Goal: Transaction & Acquisition: Subscribe to service/newsletter

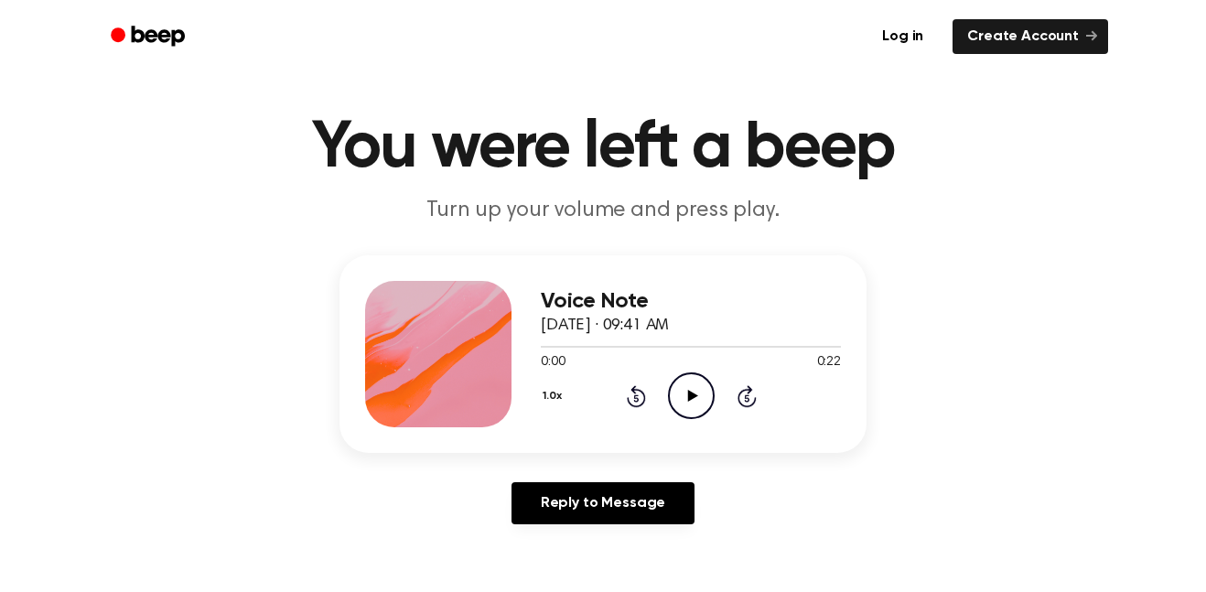
scroll to position [38, 0]
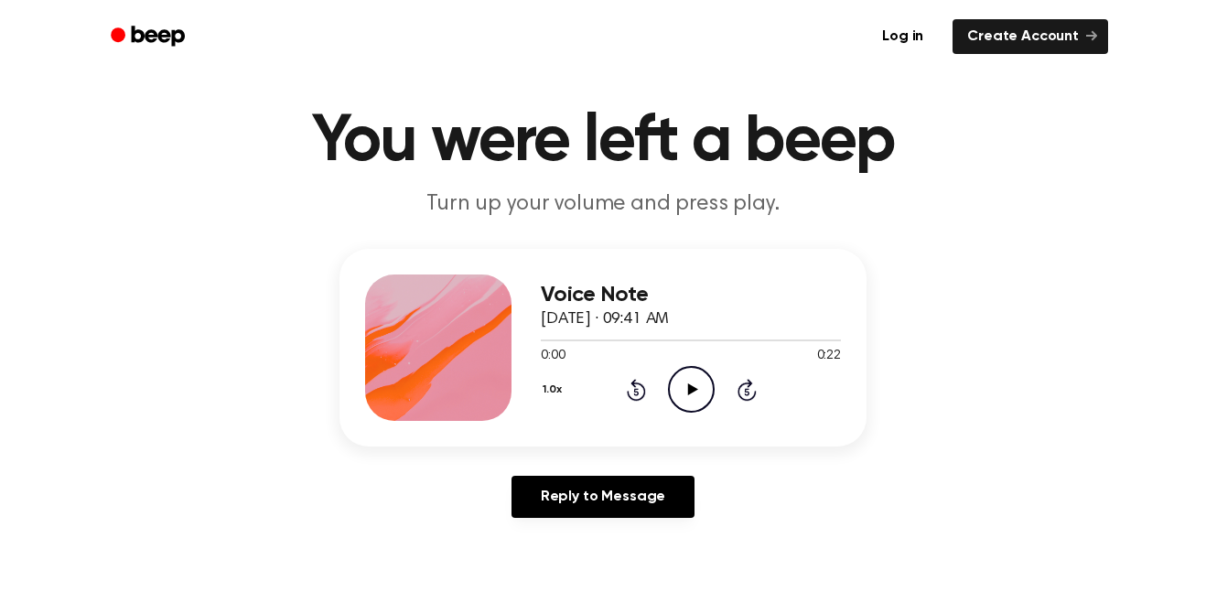
click at [691, 387] on icon at bounding box center [692, 389] width 10 height 12
click at [639, 382] on icon "Rewind 5 seconds" at bounding box center [636, 390] width 20 height 24
drag, startPoint x: 639, startPoint y: 382, endPoint x: 684, endPoint y: 394, distance: 47.3
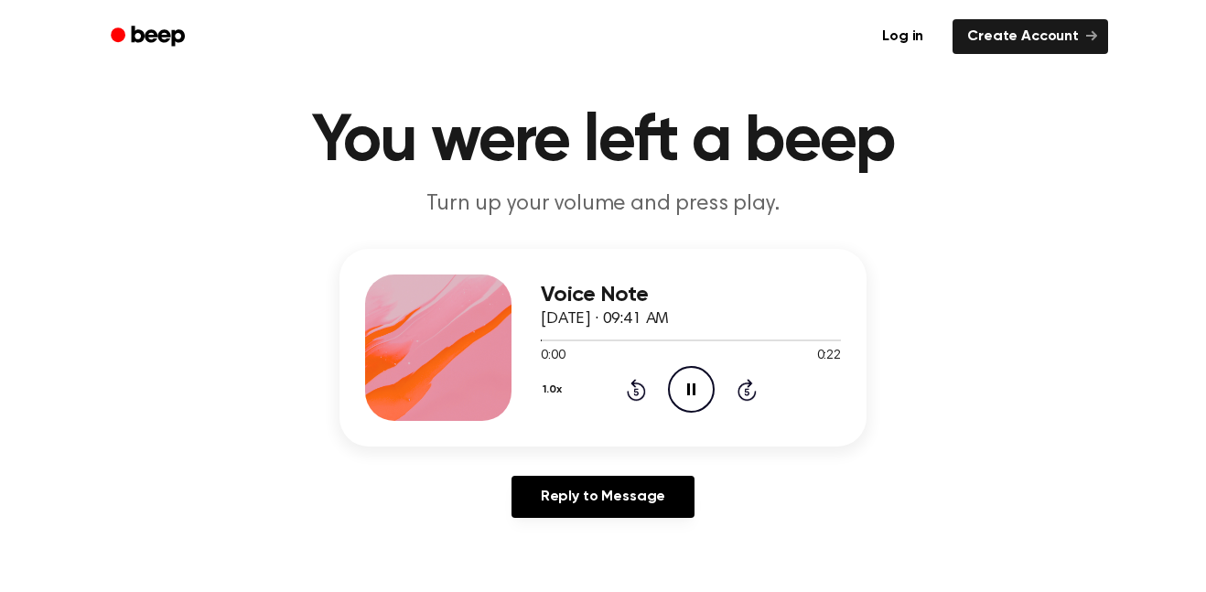
click at [684, 394] on div "1.0x Rewind 5 seconds Pause Audio Skip 5 seconds" at bounding box center [691, 389] width 300 height 47
click at [684, 394] on icon "Pause Audio" at bounding box center [691, 389] width 47 height 47
click at [691, 397] on icon "Play Audio" at bounding box center [691, 389] width 47 height 47
click at [697, 393] on icon "Play Audio" at bounding box center [691, 389] width 47 height 47
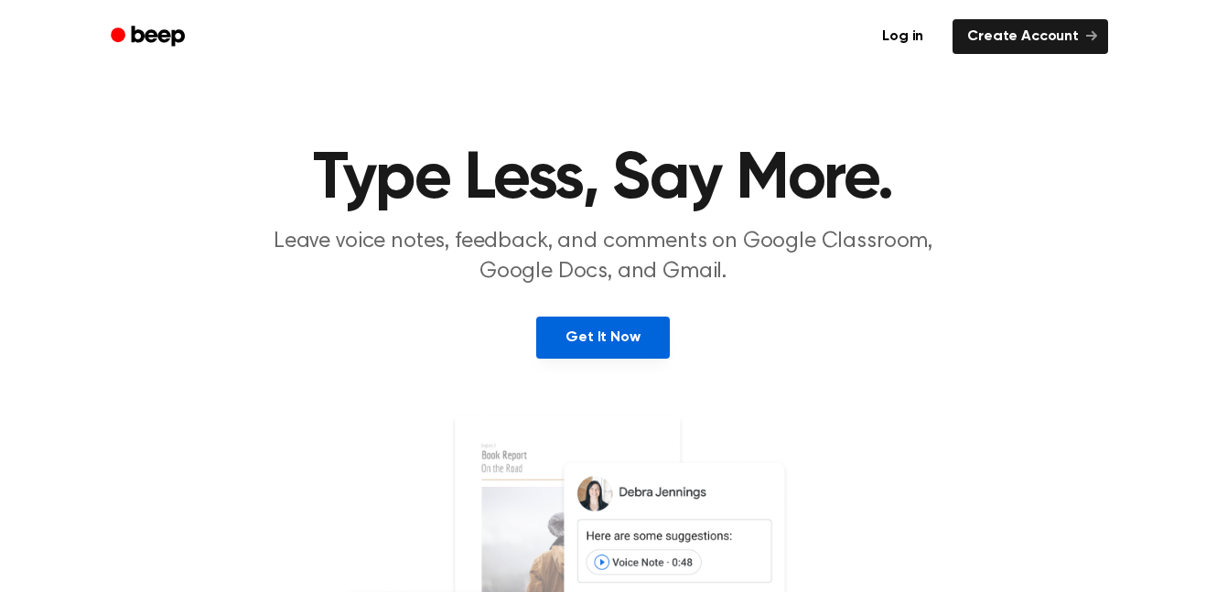
click at [641, 354] on link "Get It Now" at bounding box center [602, 338] width 133 height 42
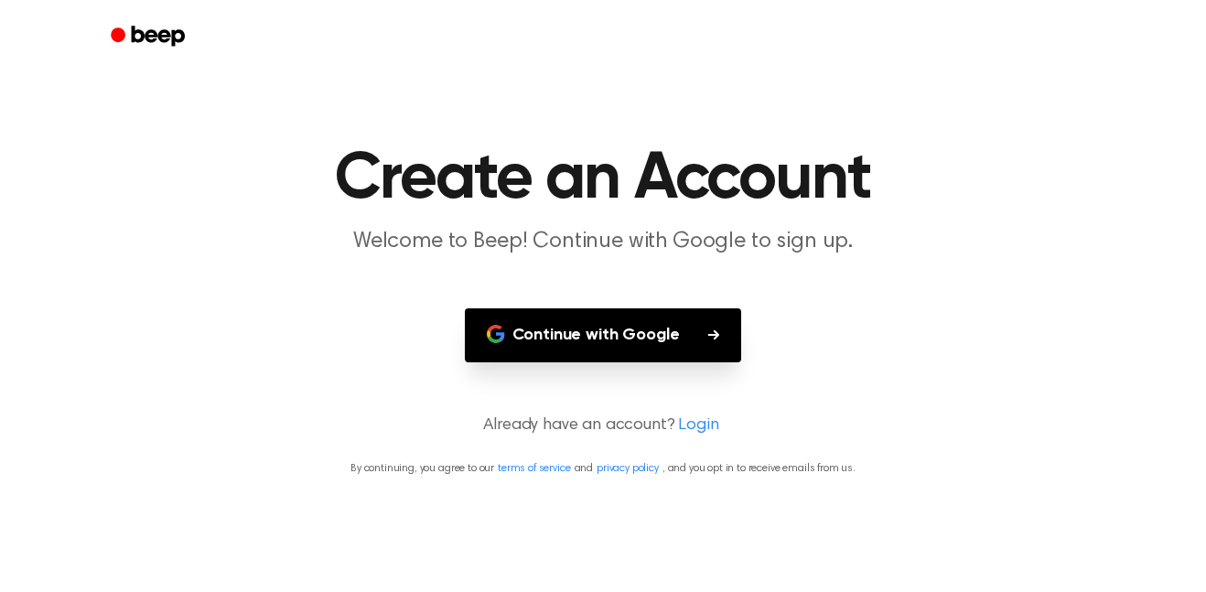
click at [645, 335] on button "Continue with Google" at bounding box center [603, 335] width 277 height 54
click at [754, 591] on main "Create an Account Welcome to Beep! Continue with Google to sign up. Continue wi…" at bounding box center [603, 296] width 1206 height 592
click at [676, 353] on button "Continue with Google" at bounding box center [603, 335] width 277 height 54
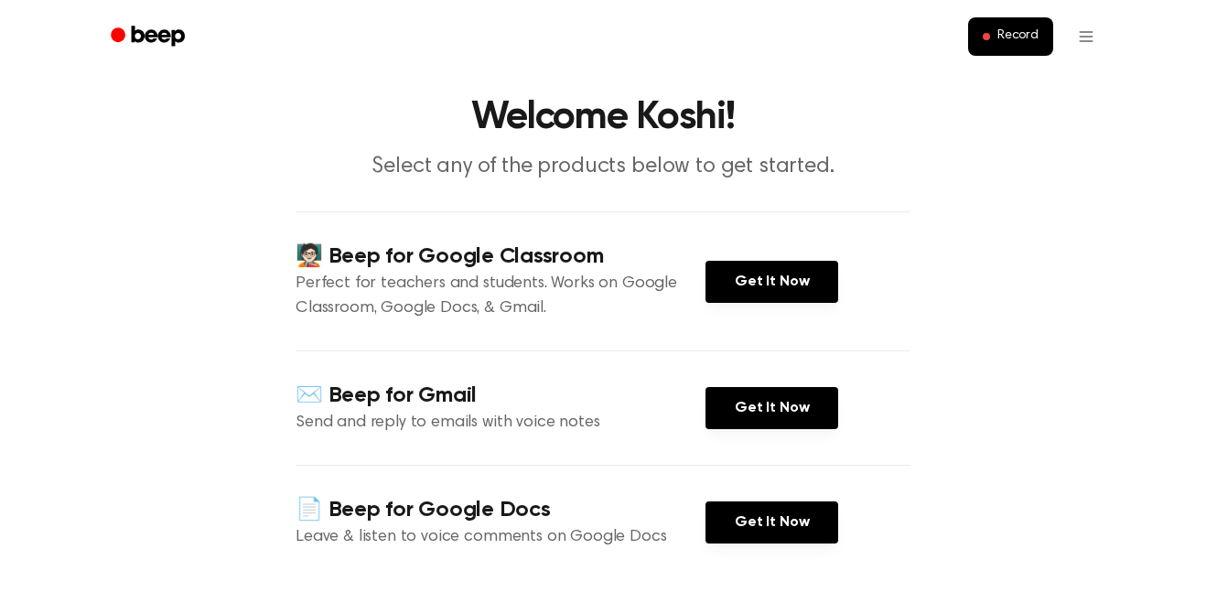
scroll to position [49, 0]
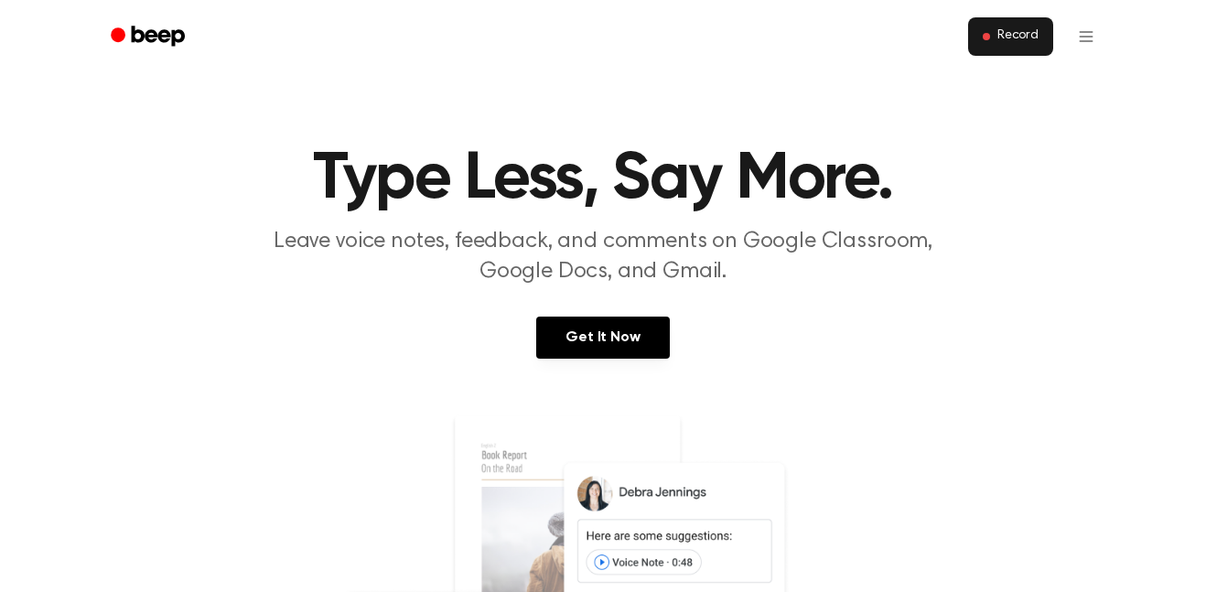
click at [986, 41] on button "Record" at bounding box center [1010, 36] width 85 height 38
